Goal: Find specific page/section: Find specific page/section

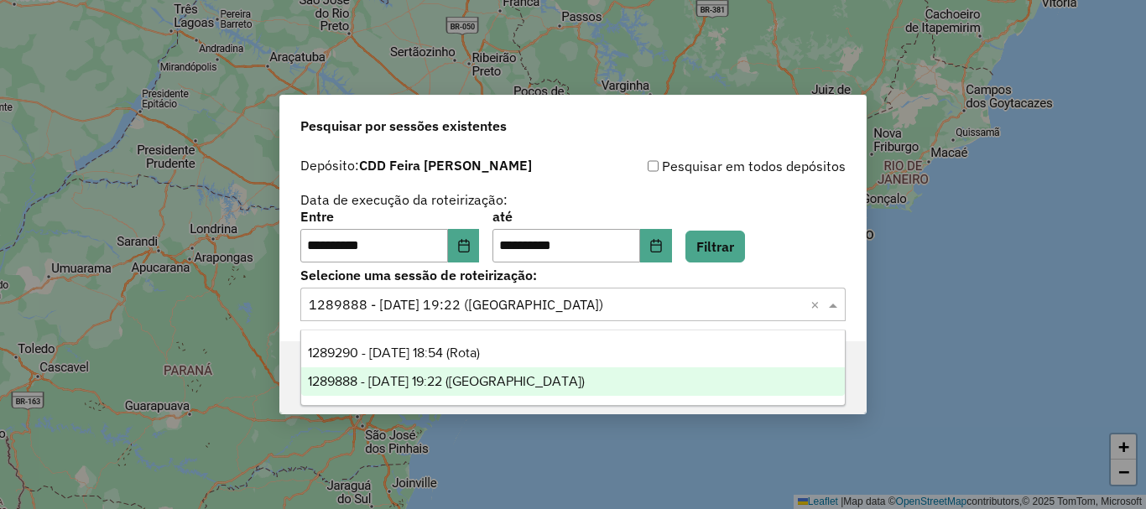
click at [604, 302] on input "text" at bounding box center [556, 305] width 495 height 20
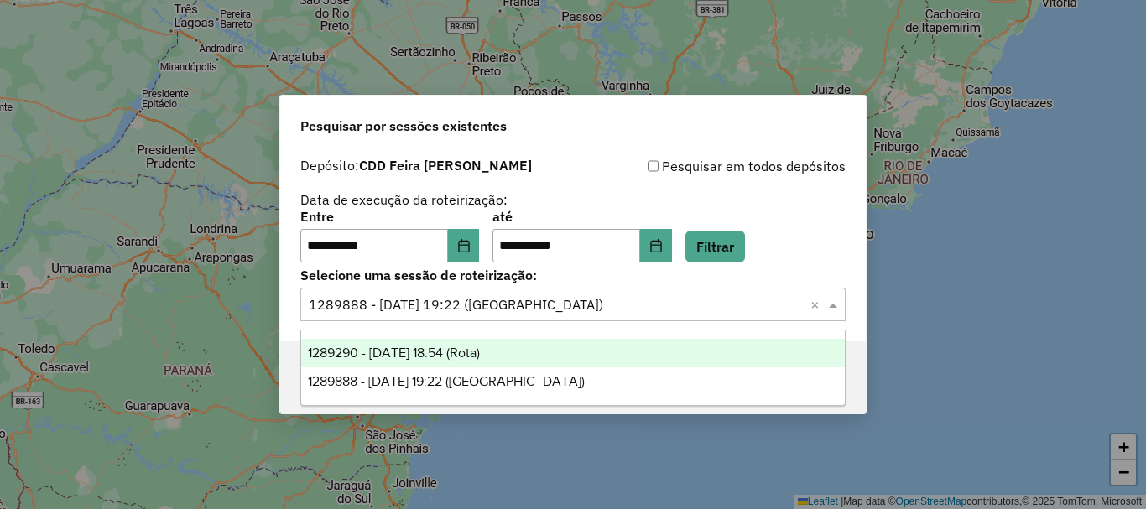
click at [477, 354] on span "1289290 - [DATE] 18:54 (Rota)" at bounding box center [394, 353] width 172 height 14
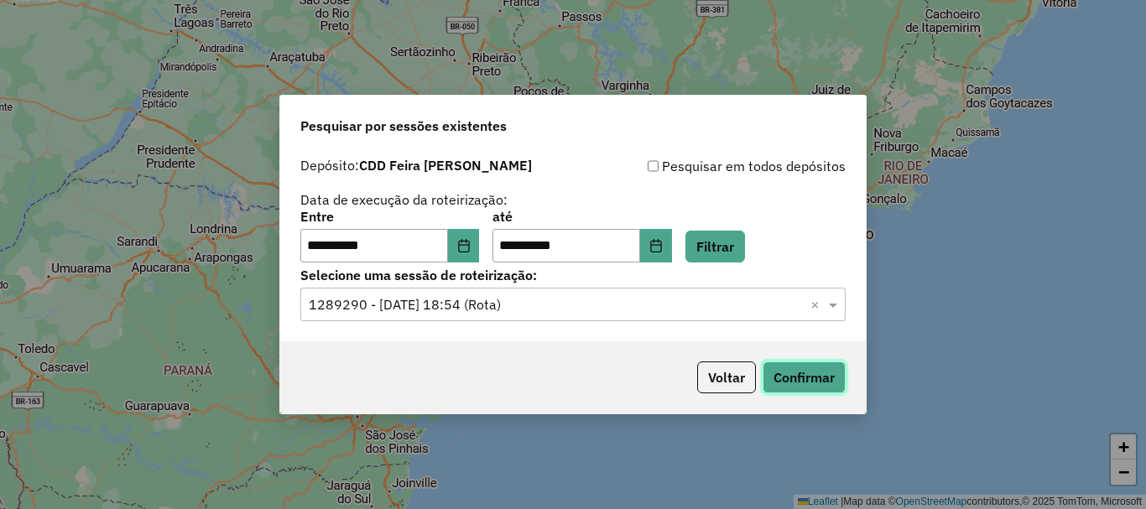
click at [820, 383] on button "Confirmar" at bounding box center [804, 378] width 83 height 32
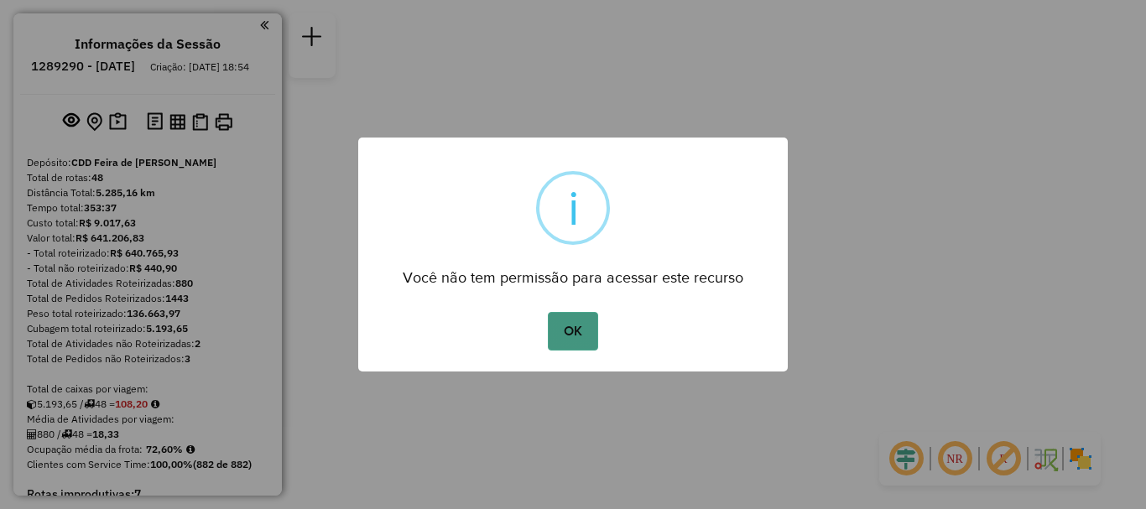
click at [580, 330] on button "OK" at bounding box center [572, 331] width 49 height 39
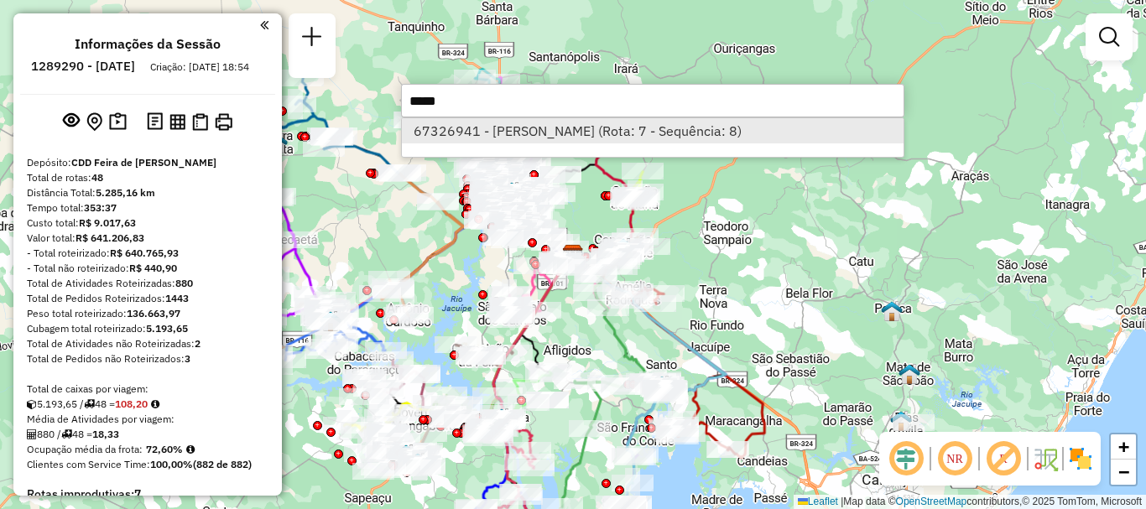
type input "*****"
click at [440, 128] on li "67326941 - AUGUSTO JOSE DA COST (Rota: 7 - Sequência: 8)" at bounding box center [653, 130] width 502 height 25
select select "**********"
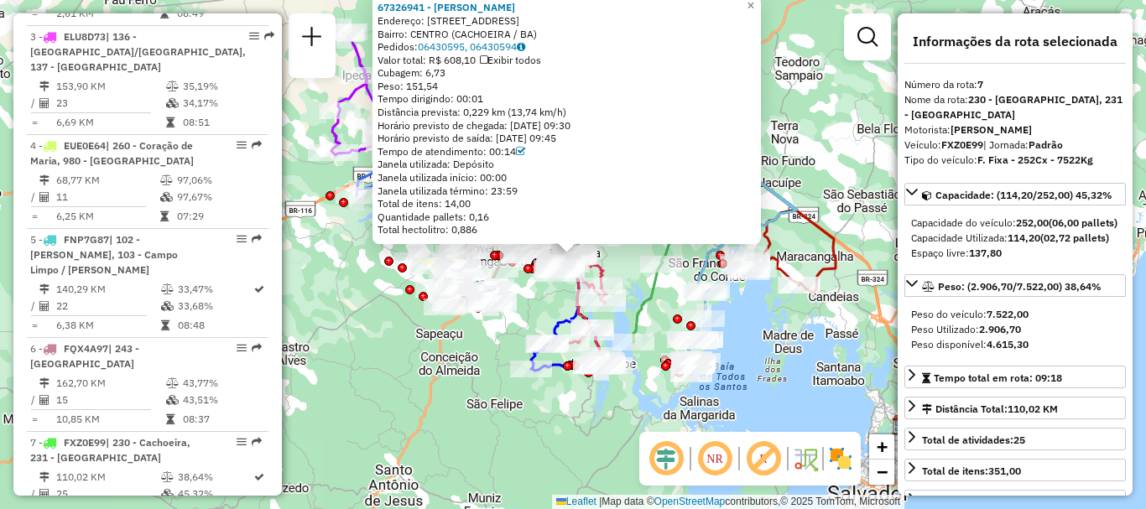
scroll to position [1282, 0]
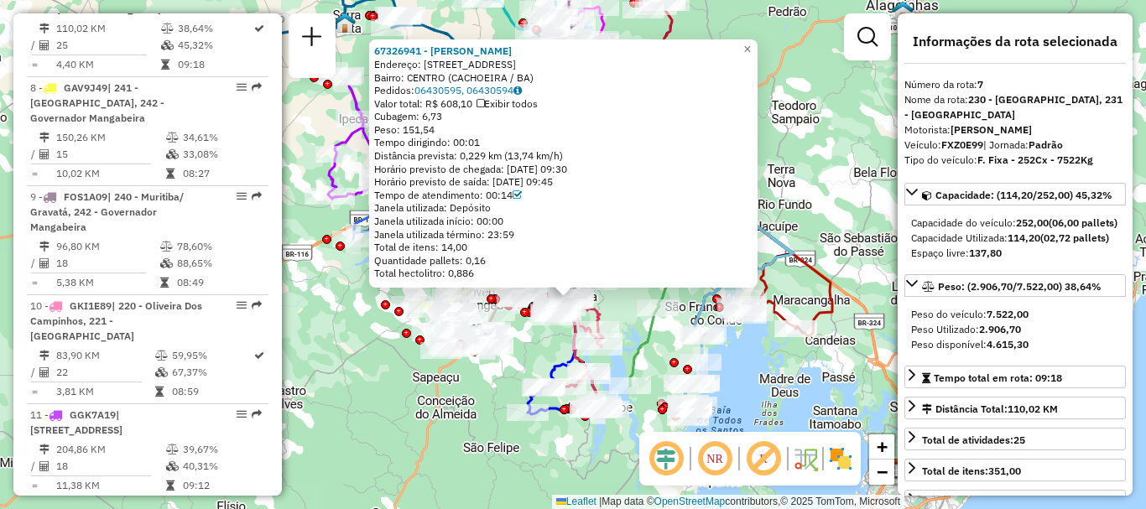
drag, startPoint x: 487, startPoint y: 363, endPoint x: 484, endPoint y: 407, distance: 43.7
click at [484, 407] on div "67326941 - AUGUSTO JOSE DA COST Endereço: R DO PORTO SEGURO 14 14 Bairro: CENTR…" at bounding box center [573, 254] width 1146 height 509
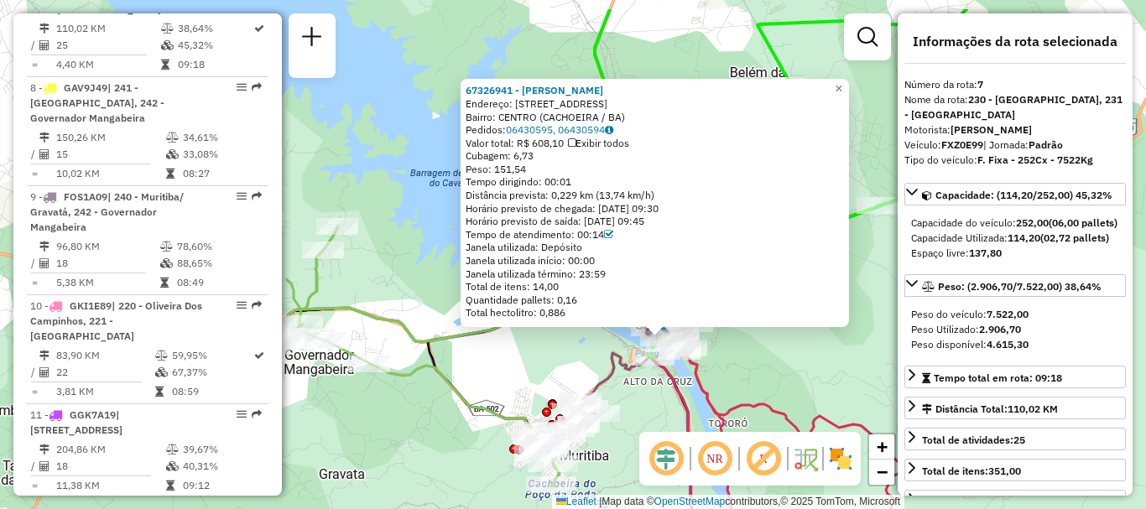
drag, startPoint x: 490, startPoint y: 324, endPoint x: 825, endPoint y: 382, distance: 339.7
click at [842, 383] on div "67326941 - AUGUSTO JOSE DA COST Endereço: R DO PORTO SEGURO 14 14 Bairro: CENTR…" at bounding box center [573, 254] width 1146 height 509
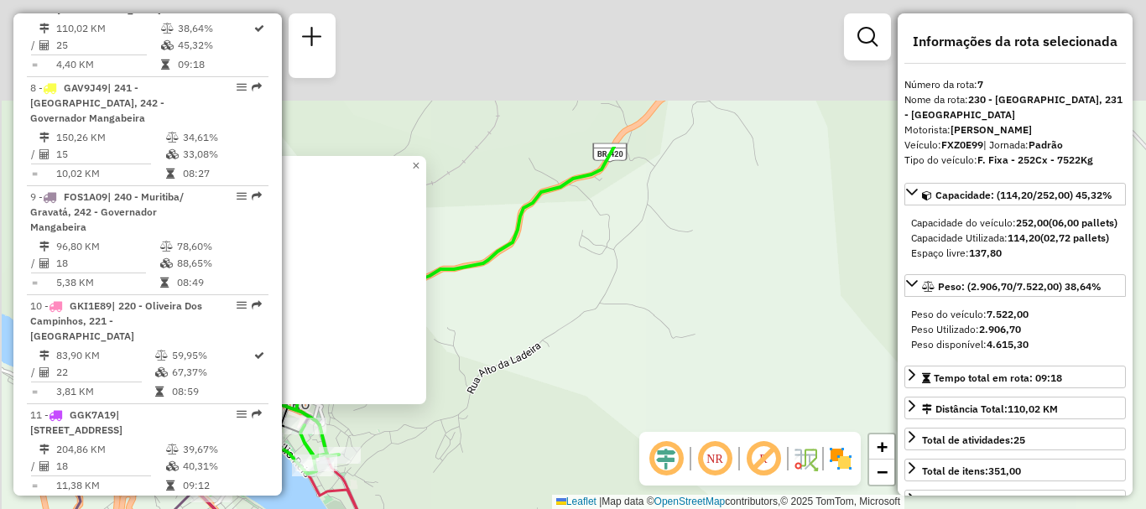
drag, startPoint x: 644, startPoint y: 271, endPoint x: 634, endPoint y: 235, distance: 37.4
click at [815, 468] on hb-router-mapa "Informações da Sessão 1289290 - 06/10/2025 Criação: 04/10/2025 18:54 Depósito: …" at bounding box center [573, 254] width 1146 height 509
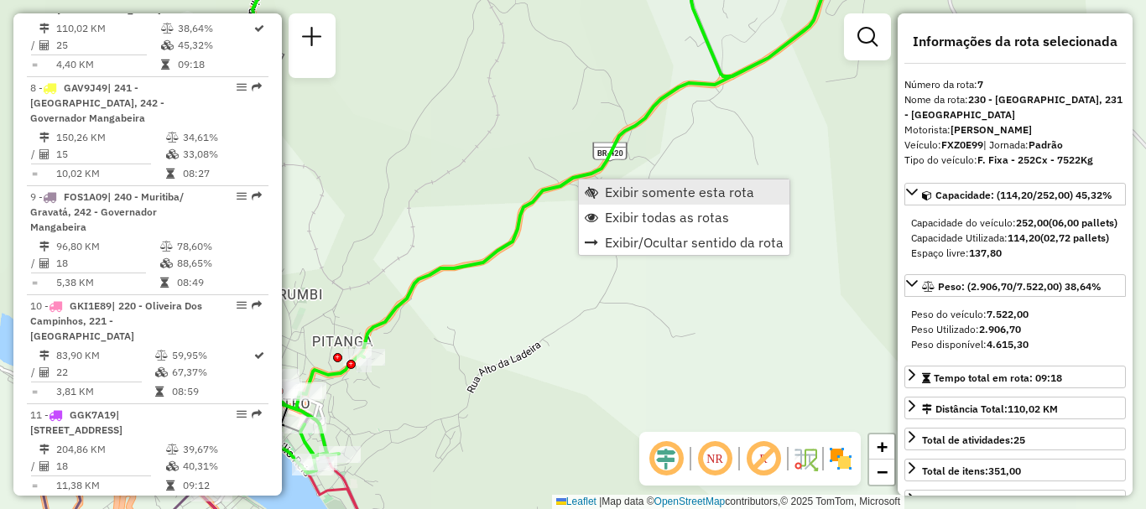
click at [665, 193] on span "Exibir somente esta rota" at bounding box center [679, 191] width 149 height 13
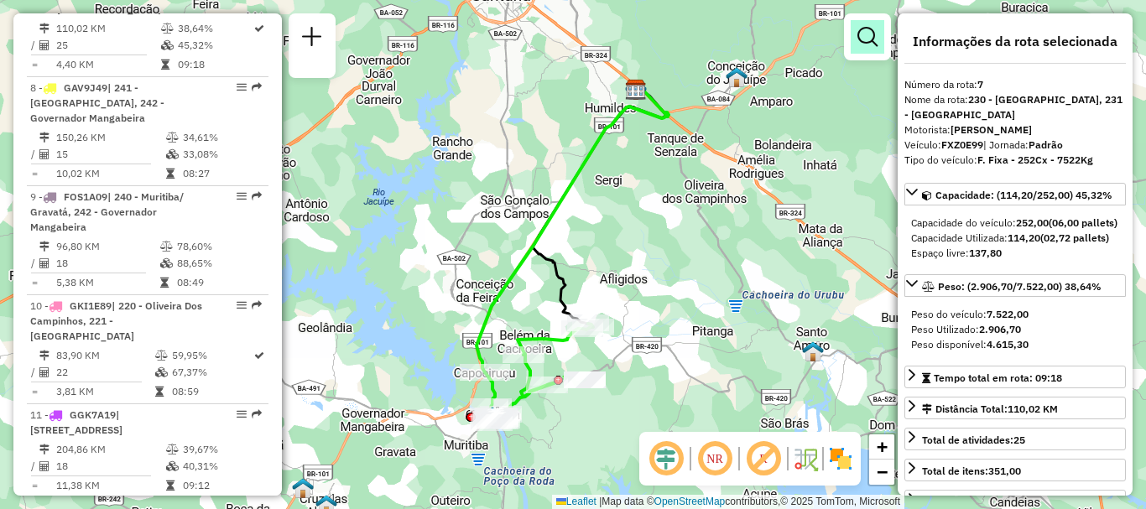
click at [865, 43] on em at bounding box center [867, 37] width 20 height 20
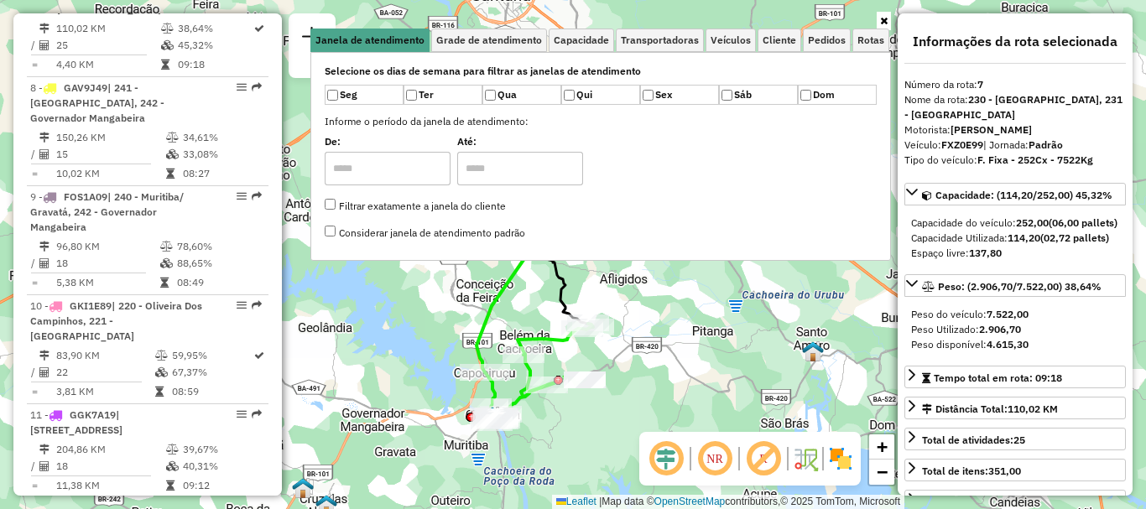
click at [773, 19] on div at bounding box center [600, 20] width 580 height 15
click at [685, 349] on div "Janela de atendimento Grade de atendimento Capacidade Transportadoras Veículos …" at bounding box center [573, 254] width 1146 height 509
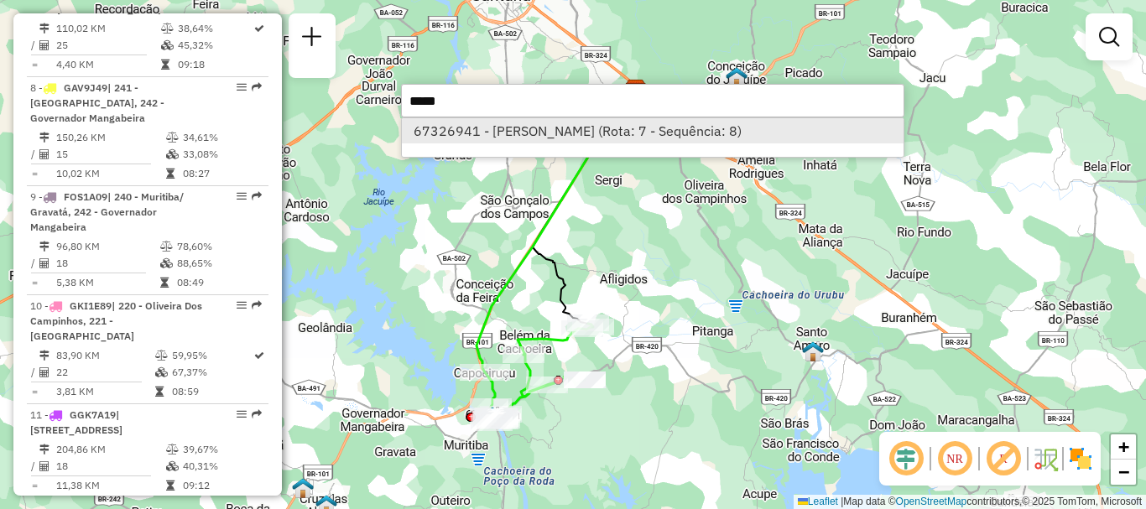
type input "*****"
click at [491, 132] on li "67326941 - AUGUSTO JOSE DA COST (Rota: 7 - Sequência: 8)" at bounding box center [653, 130] width 502 height 25
select select "**********"
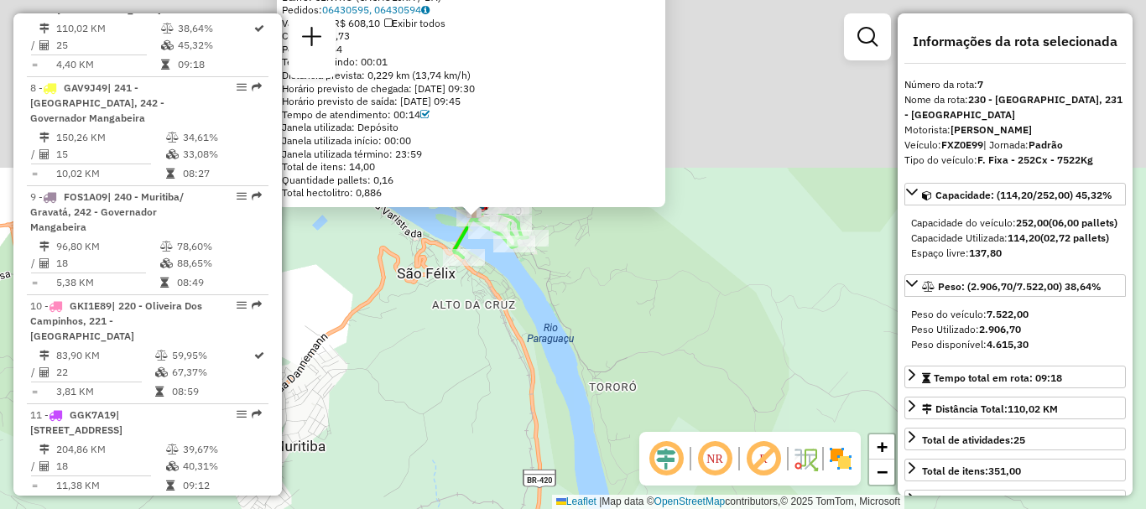
drag, startPoint x: 398, startPoint y: 149, endPoint x: 532, endPoint y: 388, distance: 273.8
click at [532, 388] on div "67326941 - AUGUSTO JOSE DA COST Endereço: R DO PORTO SEGURO 14 14 Bairro: CENTR…" at bounding box center [573, 254] width 1146 height 509
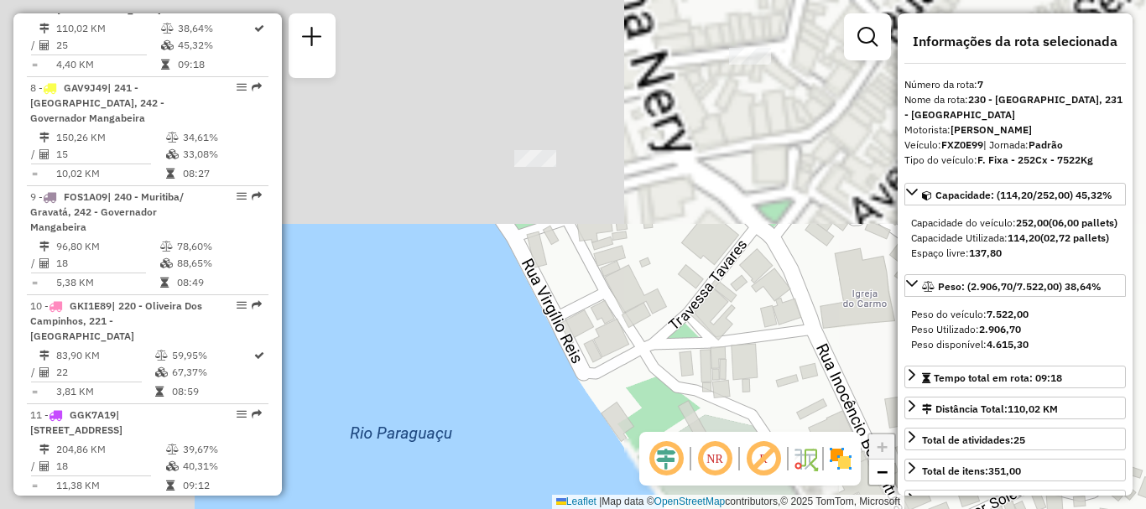
drag, startPoint x: 465, startPoint y: 171, endPoint x: 798, endPoint y: 542, distance: 498.4
click at [798, 508] on html "Aguarde... Pop-up bloqueado! Seu navegador bloqueou automáticamente a abertura …" at bounding box center [573, 254] width 1146 height 509
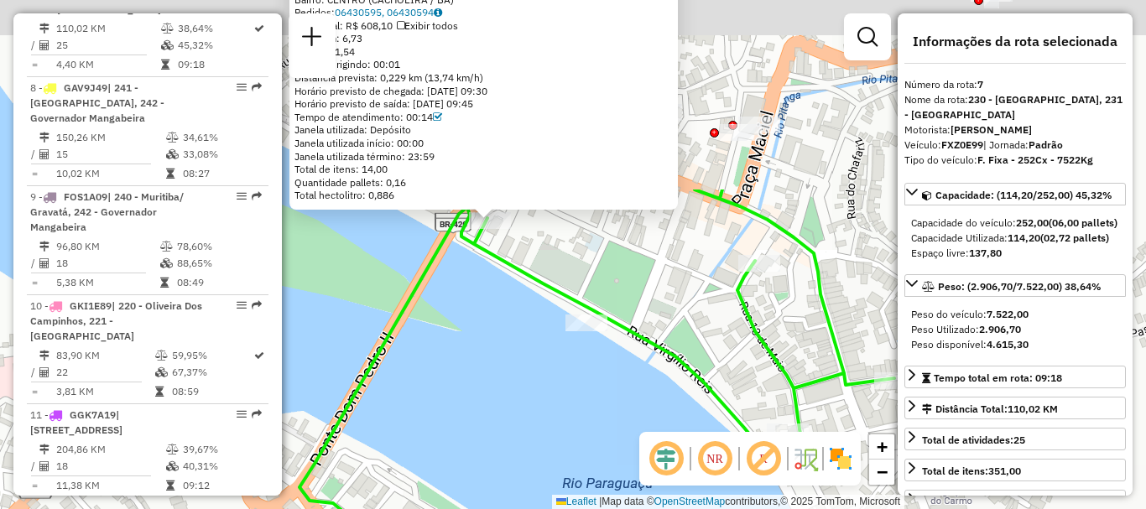
drag, startPoint x: 713, startPoint y: 230, endPoint x: 841, endPoint y: 476, distance: 276.9
click at [842, 475] on hb-router-mapa "Informações da Sessão 1289290 - 06/10/2025 Criação: 04/10/2025 18:54 Depósito: …" at bounding box center [573, 254] width 1146 height 509
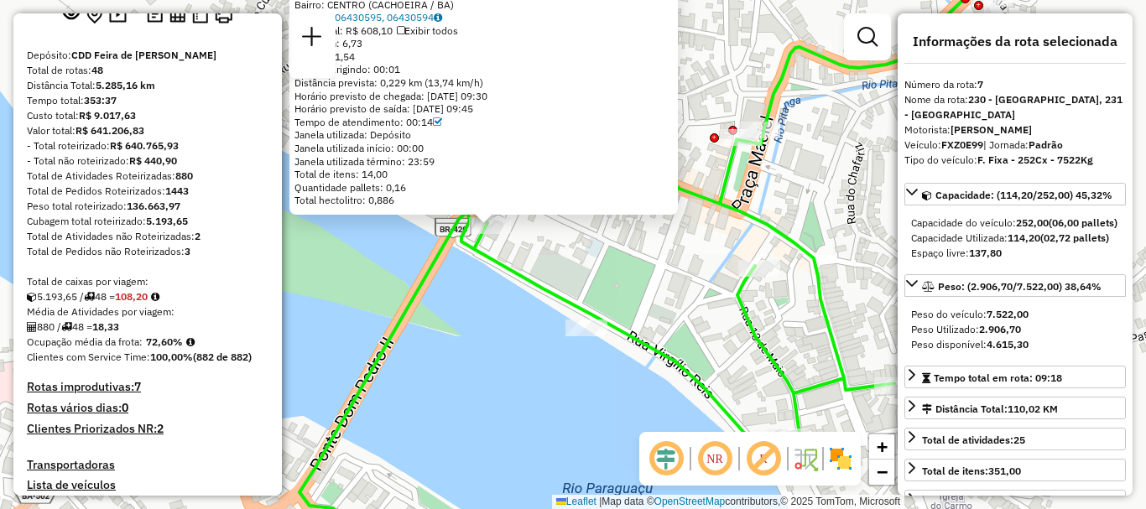
scroll to position [0, 0]
